Goal: Transaction & Acquisition: Purchase product/service

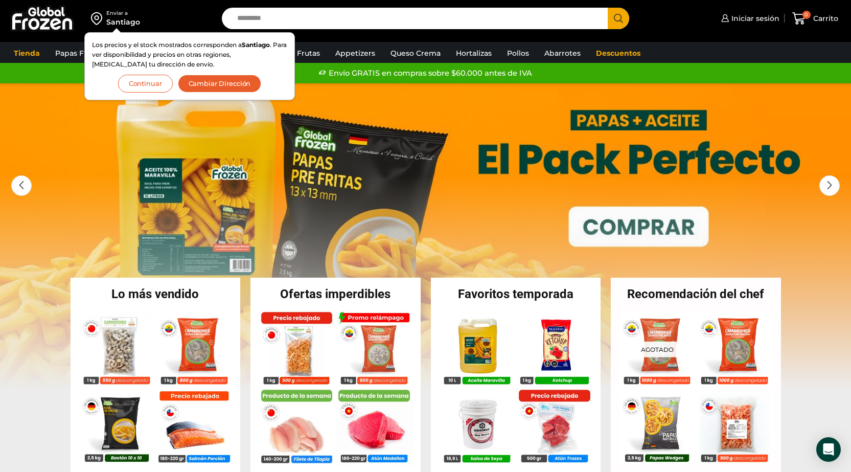
click at [164, 87] on button "Continuar" at bounding box center [145, 84] width 55 height 18
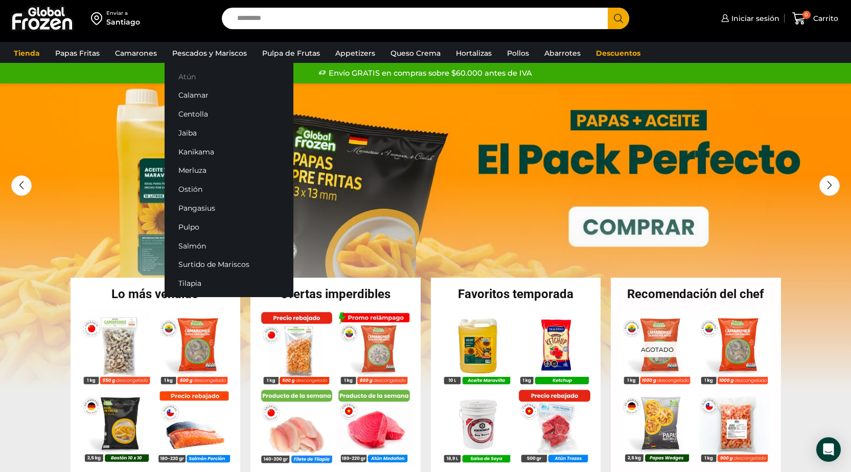
click at [192, 76] on link "Atún" at bounding box center [229, 76] width 129 height 19
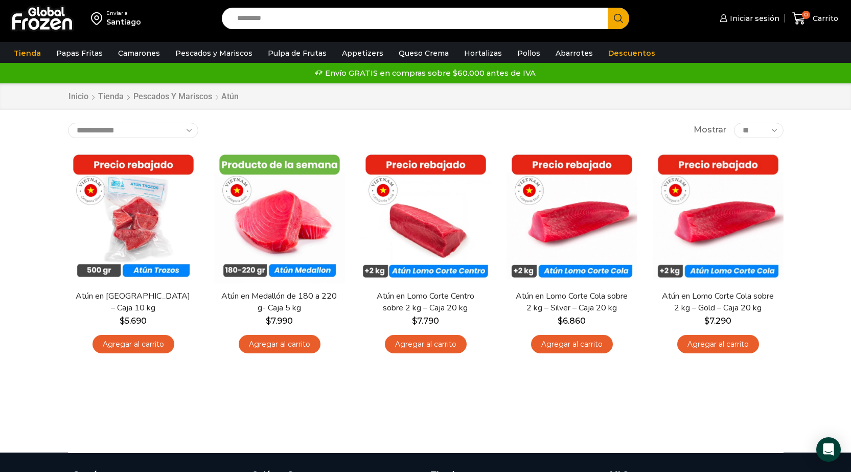
click at [15, 100] on div "Inicio Tienda Pescados y Mariscos Atún" at bounding box center [425, 96] width 851 height 27
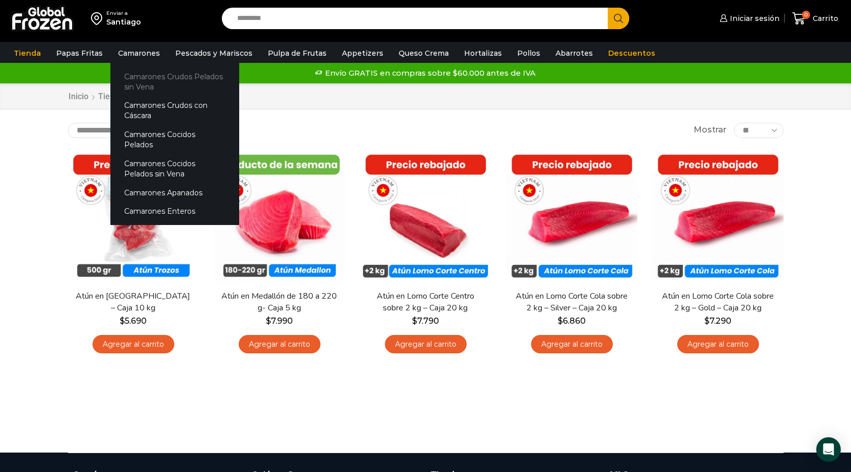
click at [139, 74] on link "Camarones Crudos Pelados sin Vena" at bounding box center [174, 81] width 129 height 29
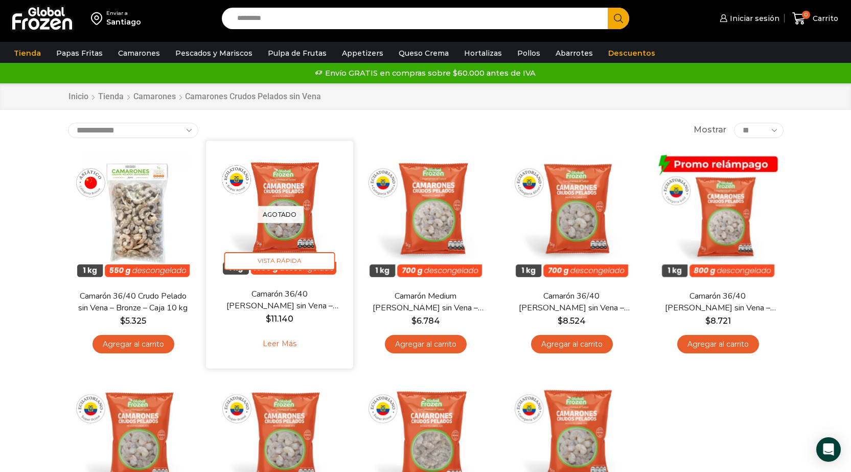
click at [310, 197] on img at bounding box center [280, 214] width 132 height 132
click at [276, 185] on img at bounding box center [280, 214] width 132 height 132
click at [296, 256] on span "Vista Rápida" at bounding box center [279, 261] width 111 height 18
